Goal: Information Seeking & Learning: Check status

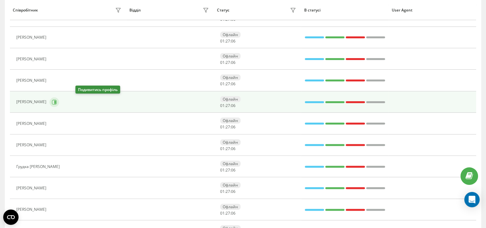
click at [59, 104] on button at bounding box center [55, 103] width 10 height 10
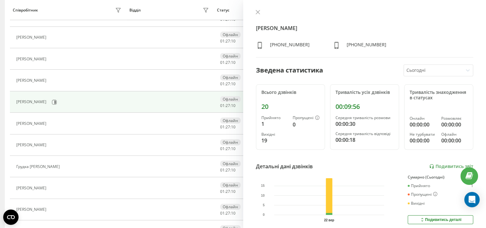
drag, startPoint x: 259, startPoint y: 11, endPoint x: 251, endPoint y: 15, distance: 8.9
click at [259, 11] on icon at bounding box center [258, 12] width 4 height 4
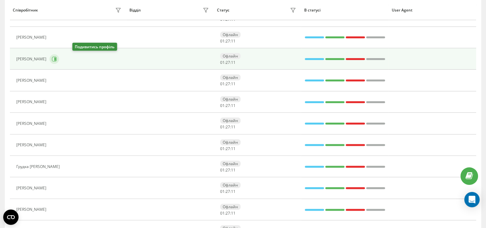
click at [57, 58] on icon at bounding box center [54, 59] width 5 height 5
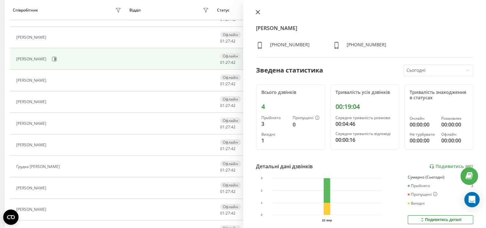
click at [259, 11] on icon at bounding box center [258, 12] width 4 height 4
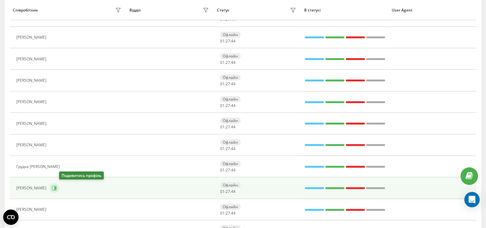
click at [57, 188] on icon at bounding box center [54, 188] width 5 height 5
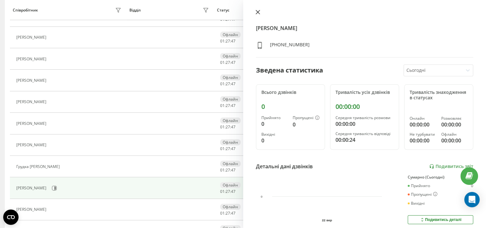
click at [256, 13] on icon at bounding box center [258, 12] width 4 height 4
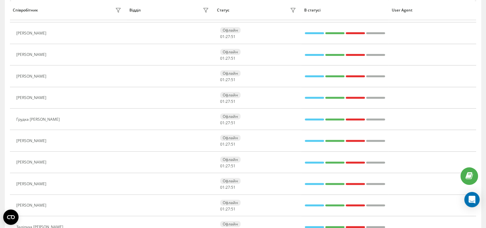
scroll to position [219, 0]
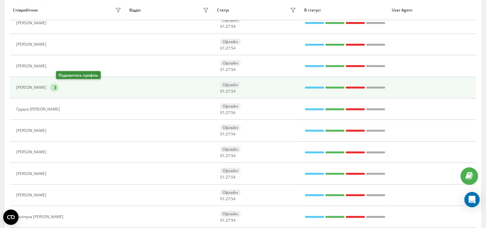
click at [58, 87] on button at bounding box center [55, 88] width 10 height 10
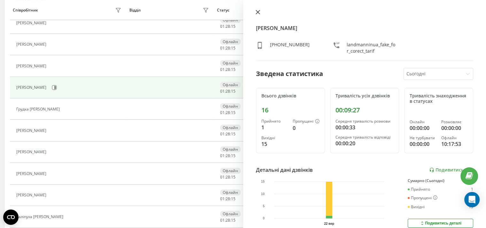
click at [258, 13] on icon at bounding box center [258, 12] width 4 height 4
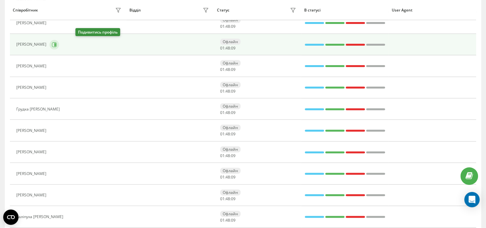
click at [57, 44] on icon at bounding box center [54, 44] width 5 height 5
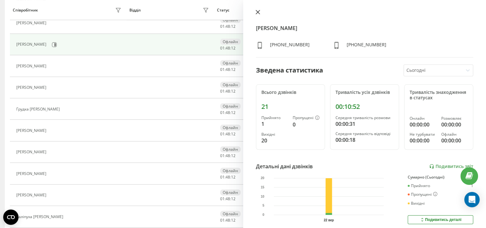
click at [257, 12] on icon at bounding box center [258, 12] width 4 height 4
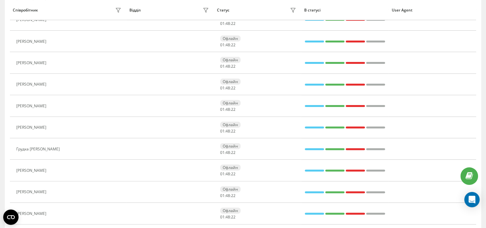
scroll to position [178, 0]
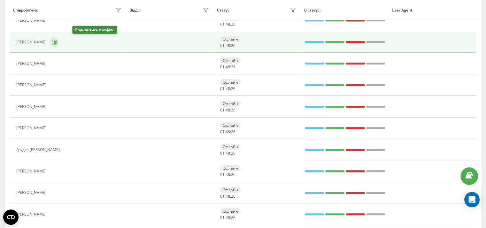
click at [56, 41] on icon at bounding box center [55, 42] width 2 height 3
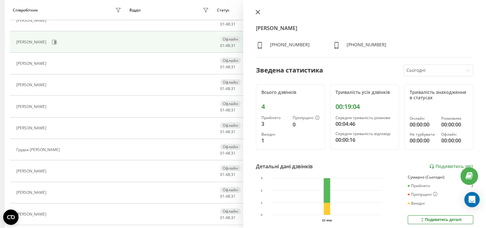
click at [257, 12] on icon at bounding box center [258, 12] width 4 height 4
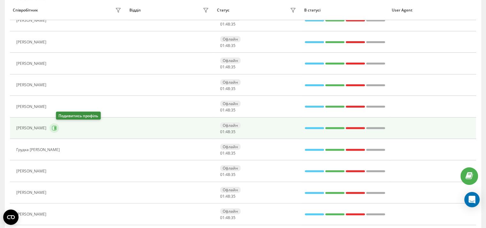
click at [57, 128] on icon at bounding box center [54, 128] width 5 height 5
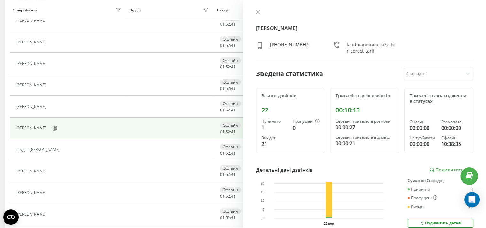
click at [257, 11] on icon at bounding box center [258, 12] width 4 height 4
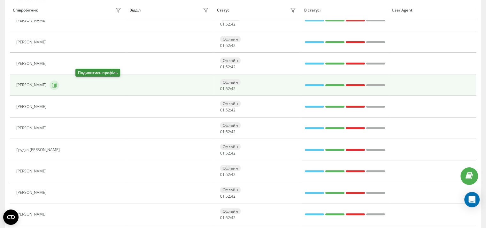
click at [57, 84] on icon at bounding box center [54, 85] width 5 height 5
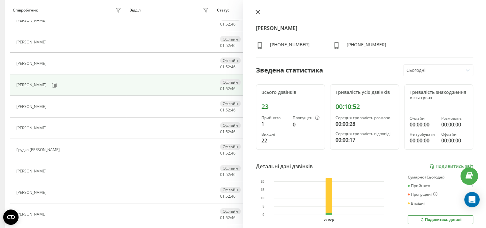
click at [260, 12] on button at bounding box center [258, 13] width 8 height 6
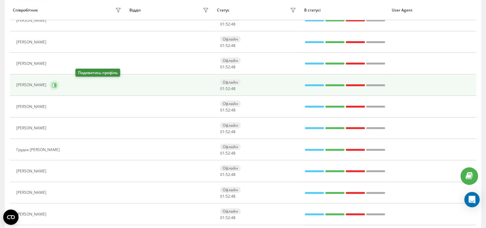
click at [57, 84] on icon at bounding box center [54, 85] width 5 height 5
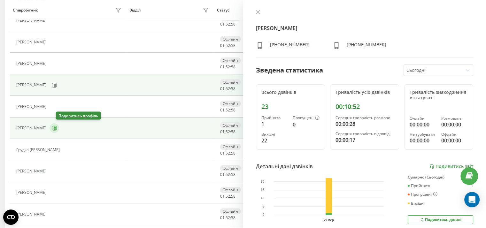
click at [57, 128] on icon at bounding box center [54, 128] width 5 height 5
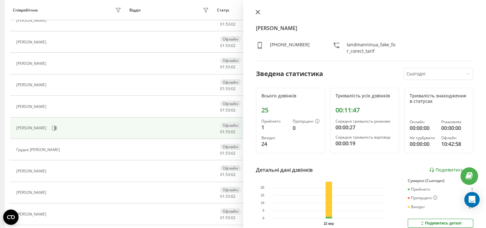
click at [257, 12] on icon at bounding box center [258, 12] width 4 height 4
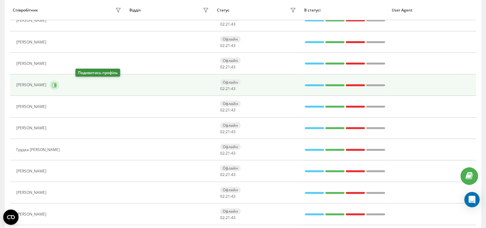
click at [56, 85] on icon at bounding box center [55, 84] width 2 height 3
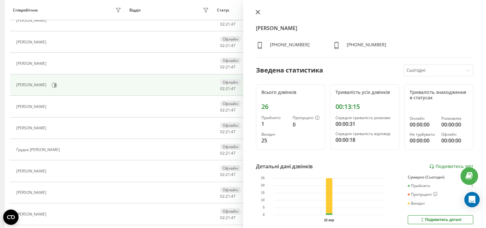
click at [259, 11] on icon at bounding box center [258, 12] width 4 height 4
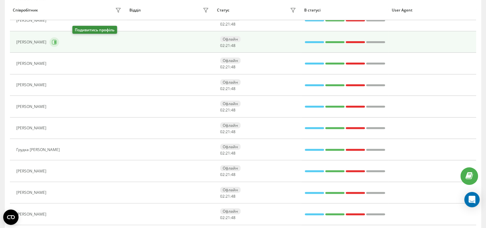
click at [59, 41] on button at bounding box center [55, 42] width 10 height 10
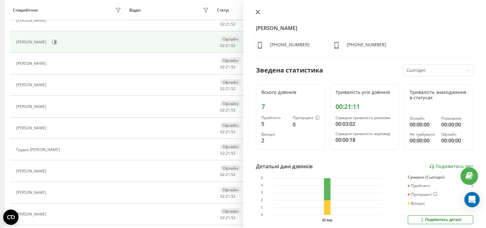
click at [257, 11] on icon at bounding box center [258, 12] width 4 height 4
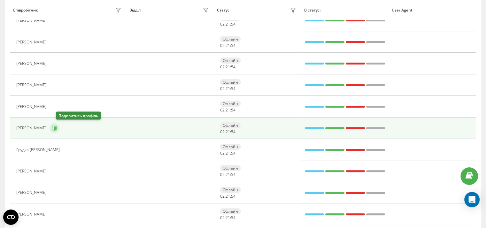
click at [57, 128] on icon at bounding box center [54, 128] width 5 height 5
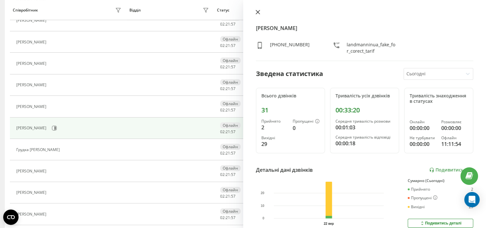
click at [257, 12] on icon at bounding box center [258, 12] width 4 height 4
